Goal: Information Seeking & Learning: Learn about a topic

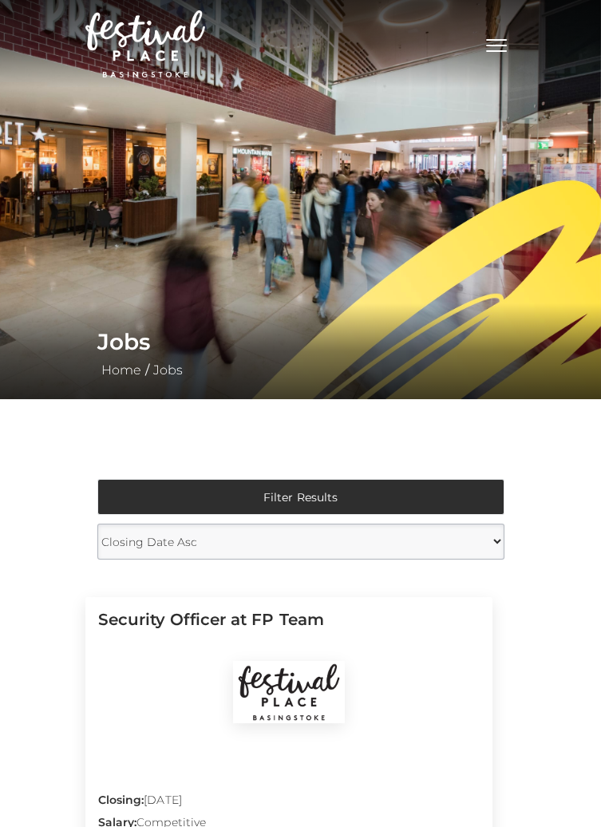
click at [491, 51] on span "Toggle navigation" at bounding box center [496, 51] width 21 height 2
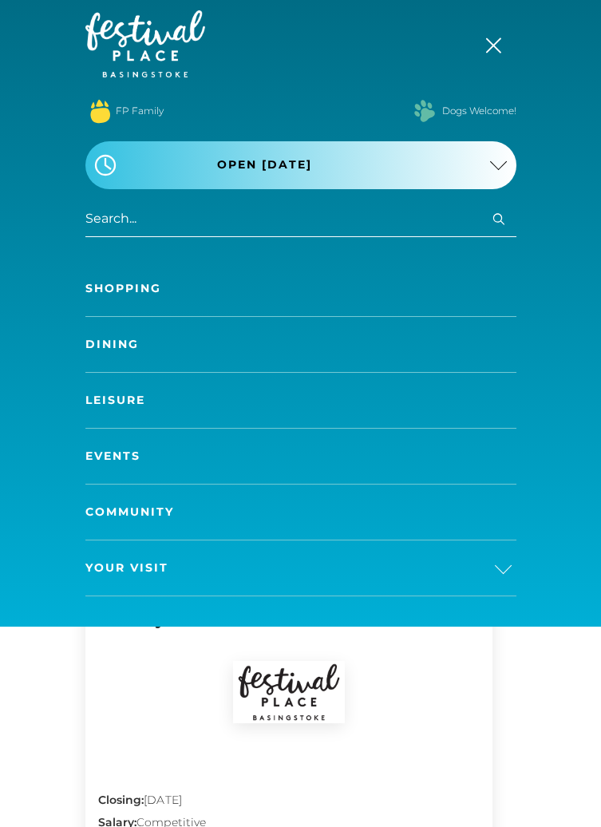
click at [116, 347] on link "Dining" at bounding box center [300, 344] width 431 height 55
click at [113, 344] on link "Dining" at bounding box center [300, 344] width 431 height 55
click at [118, 352] on link "Dining" at bounding box center [300, 344] width 431 height 55
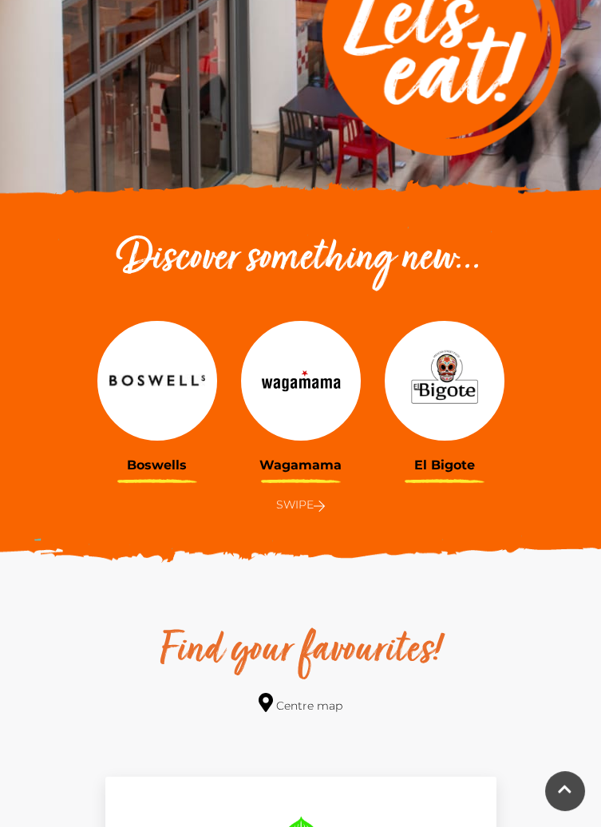
scroll to position [344, 0]
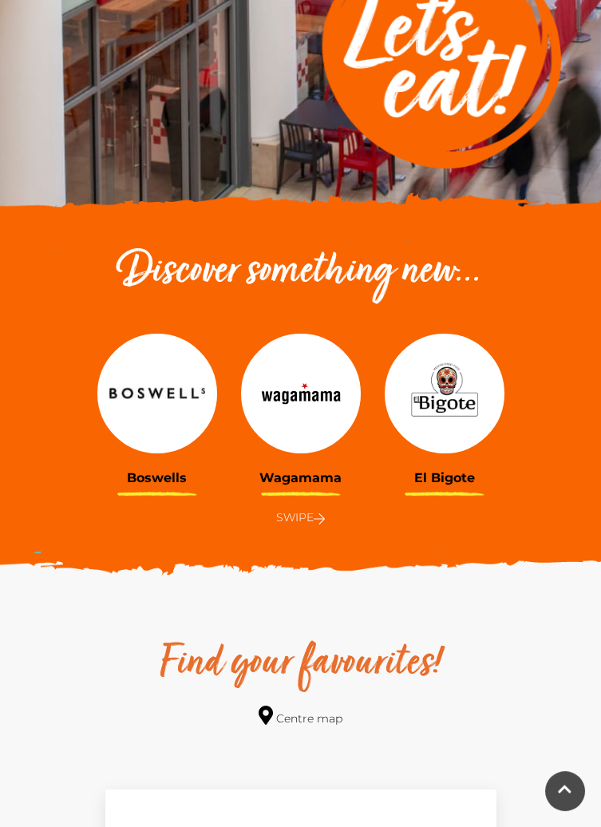
click at [448, 417] on img at bounding box center [445, 394] width 120 height 120
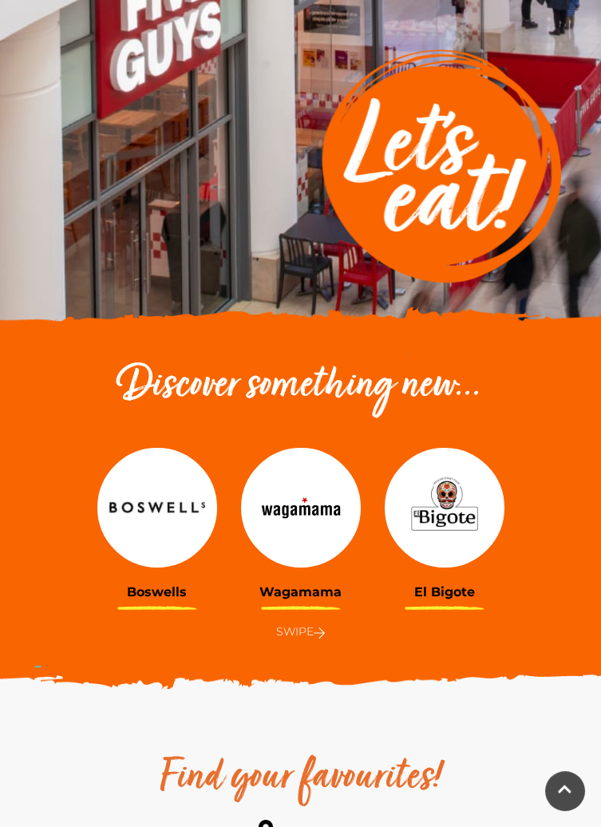
scroll to position [0, 0]
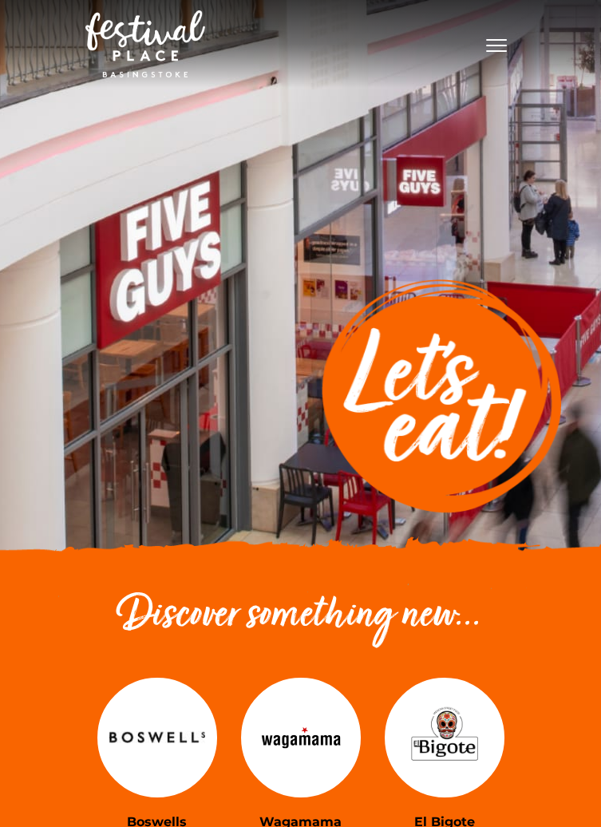
click at [494, 51] on span "Toggle navigation" at bounding box center [496, 51] width 21 height 2
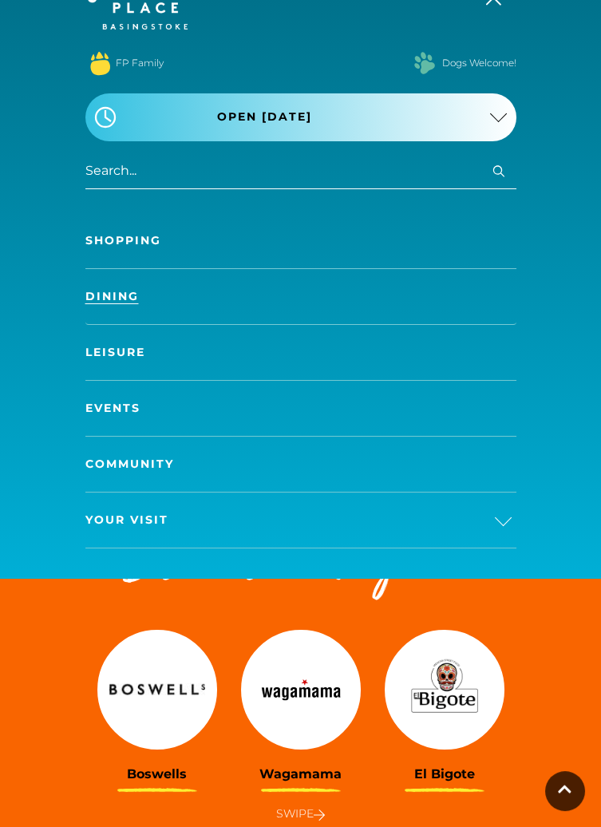
scroll to position [46, 0]
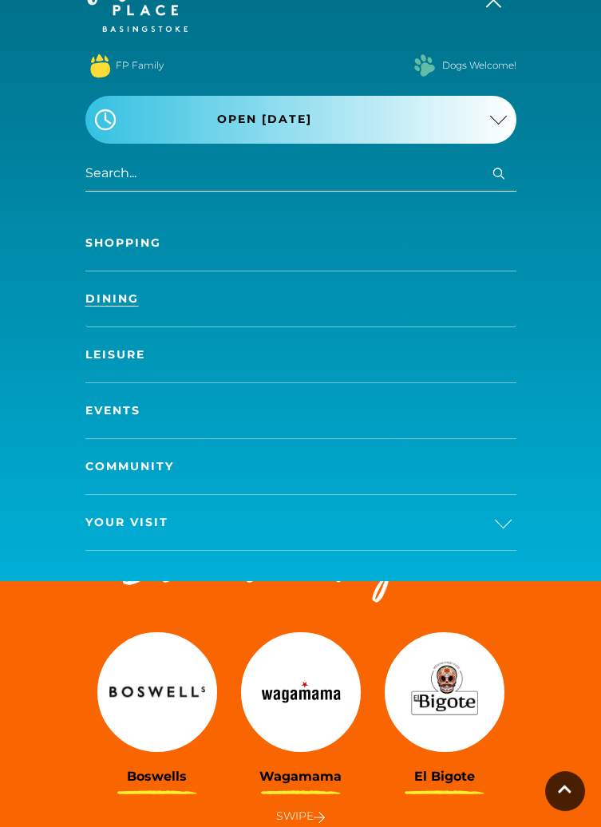
click at [117, 411] on link "Events" at bounding box center [300, 410] width 431 height 55
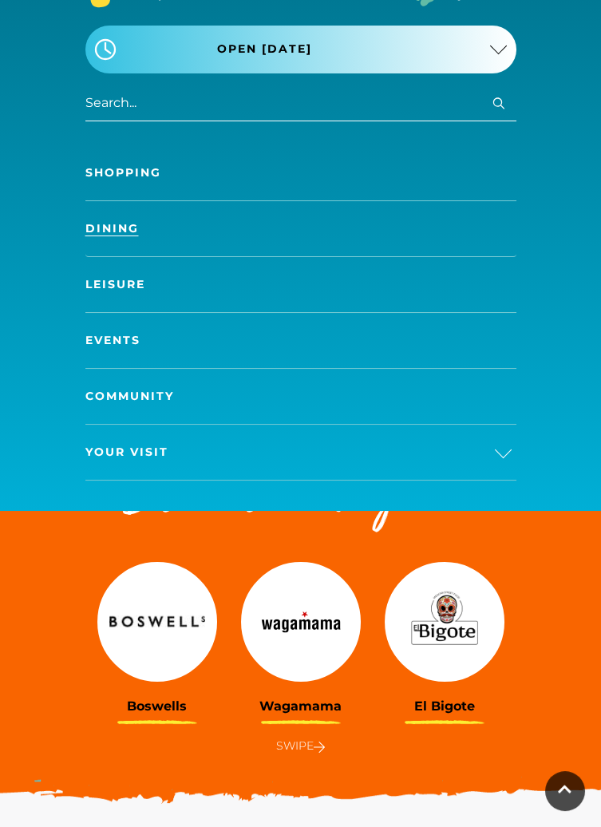
scroll to position [122, 0]
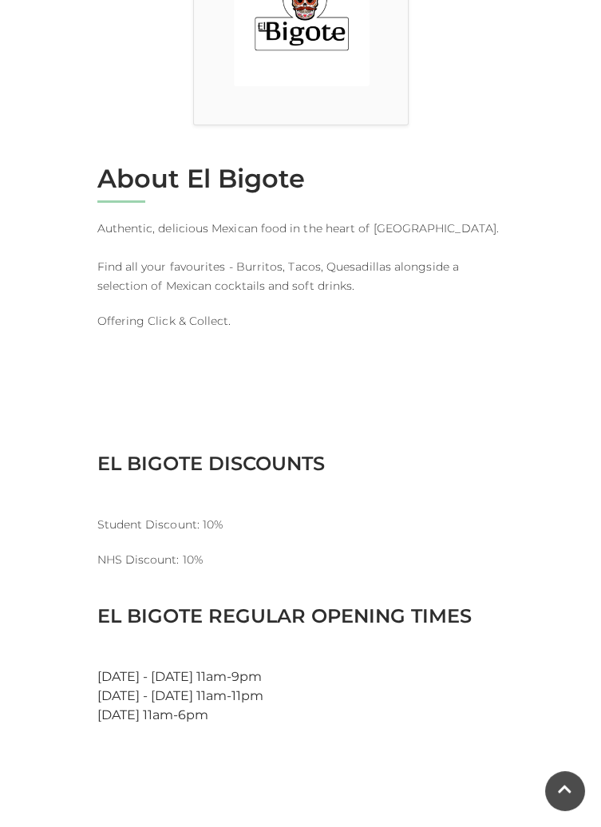
scroll to position [581, 0]
